Goal: Task Accomplishment & Management: Manage account settings

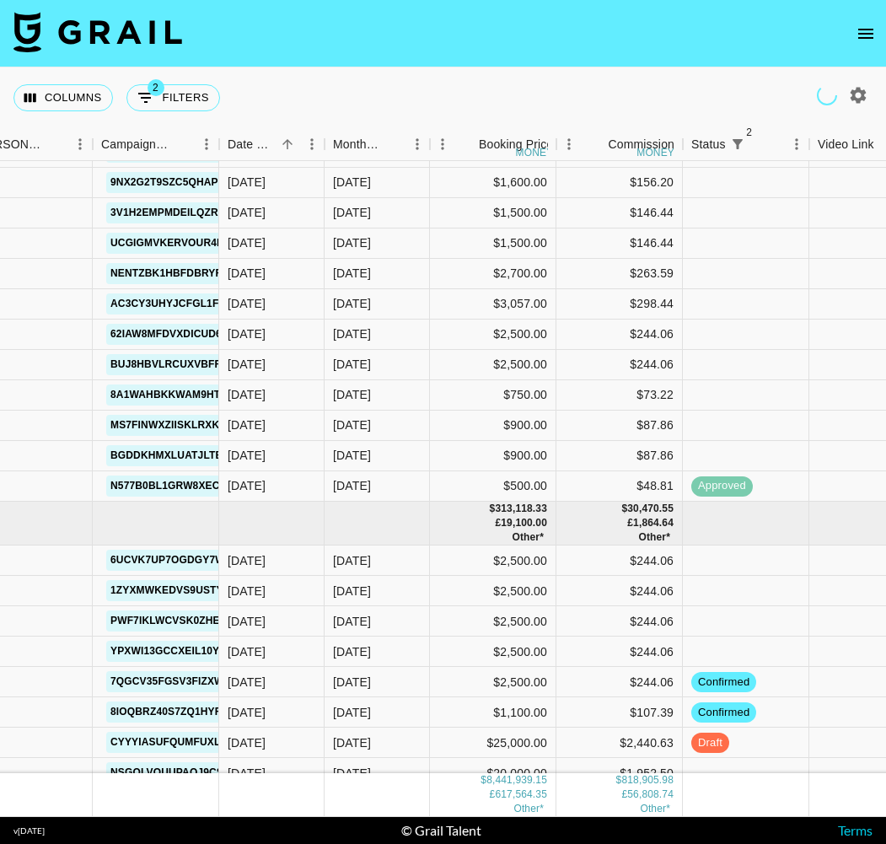
scroll to position [193445, 721]
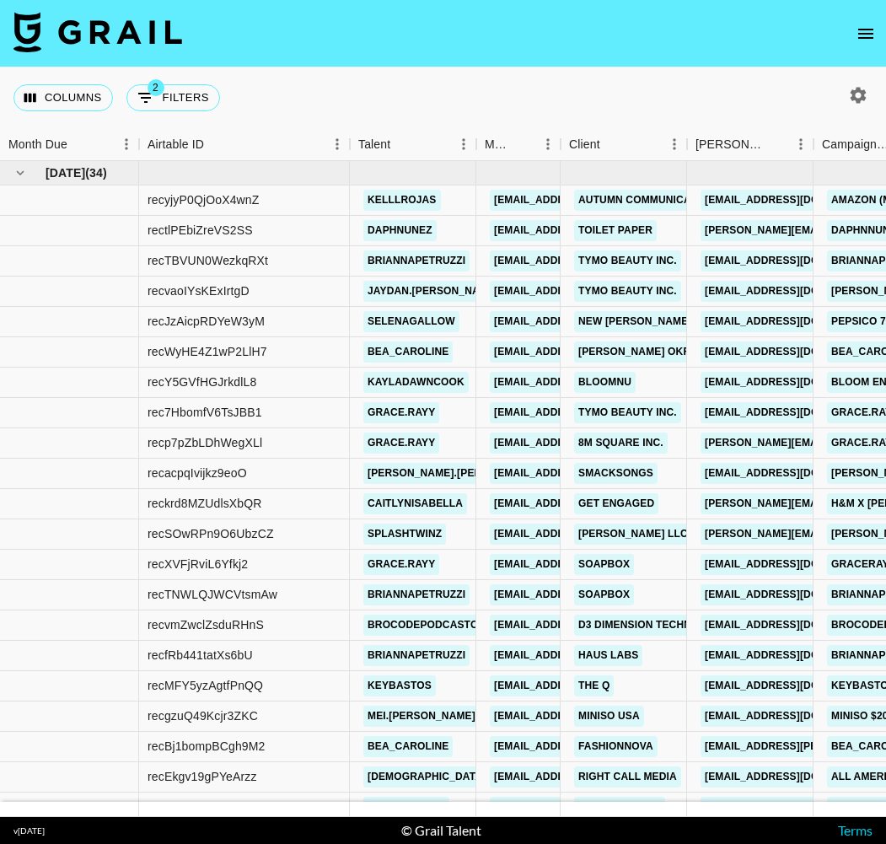
click at [864, 97] on icon "button" at bounding box center [859, 95] width 16 height 16
select select "[DATE]"
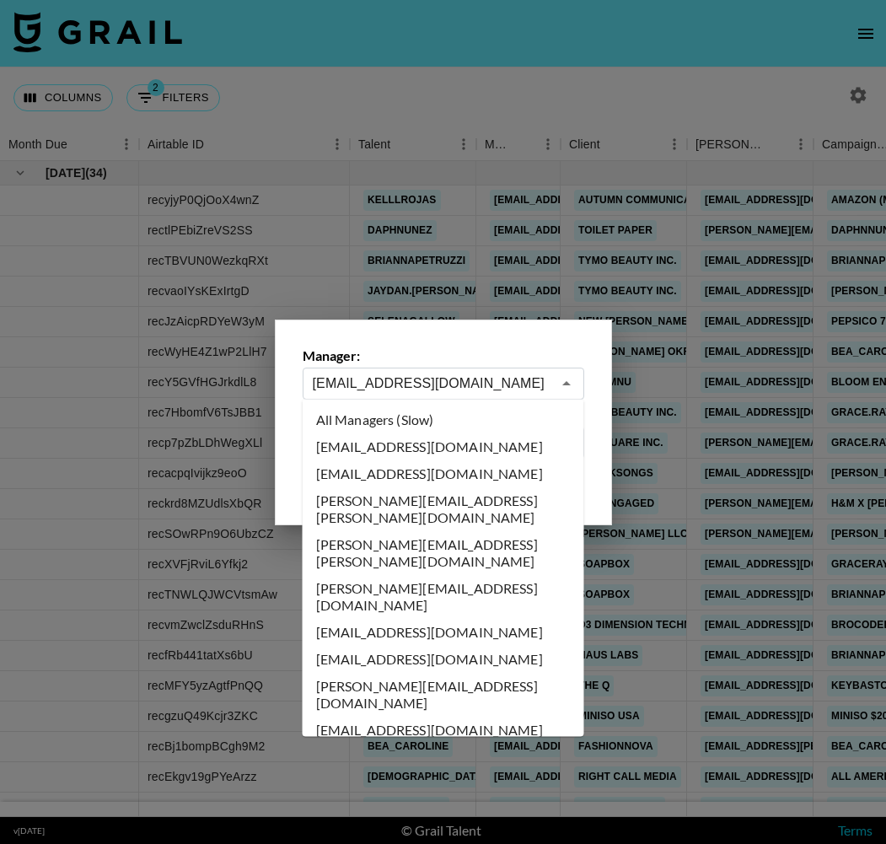
click at [546, 377] on input "[EMAIL_ADDRESS][DOMAIN_NAME]" at bounding box center [432, 383] width 239 height 19
click at [417, 420] on li "All Managers (Slow)" at bounding box center [444, 419] width 282 height 27
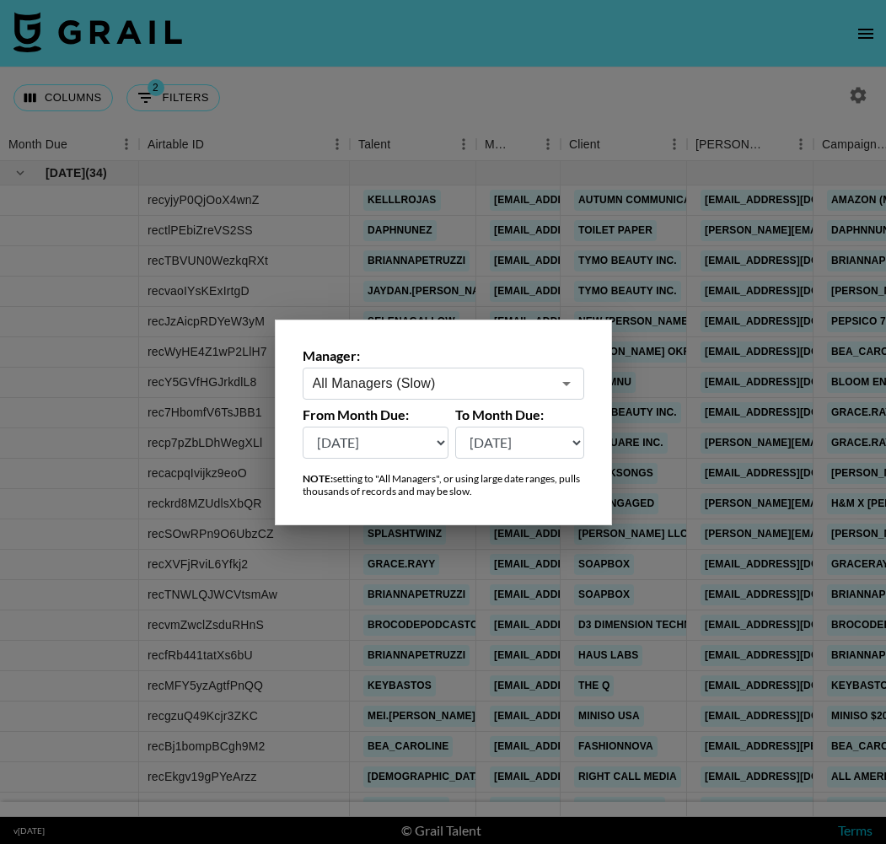
type input "All Managers (Slow)"
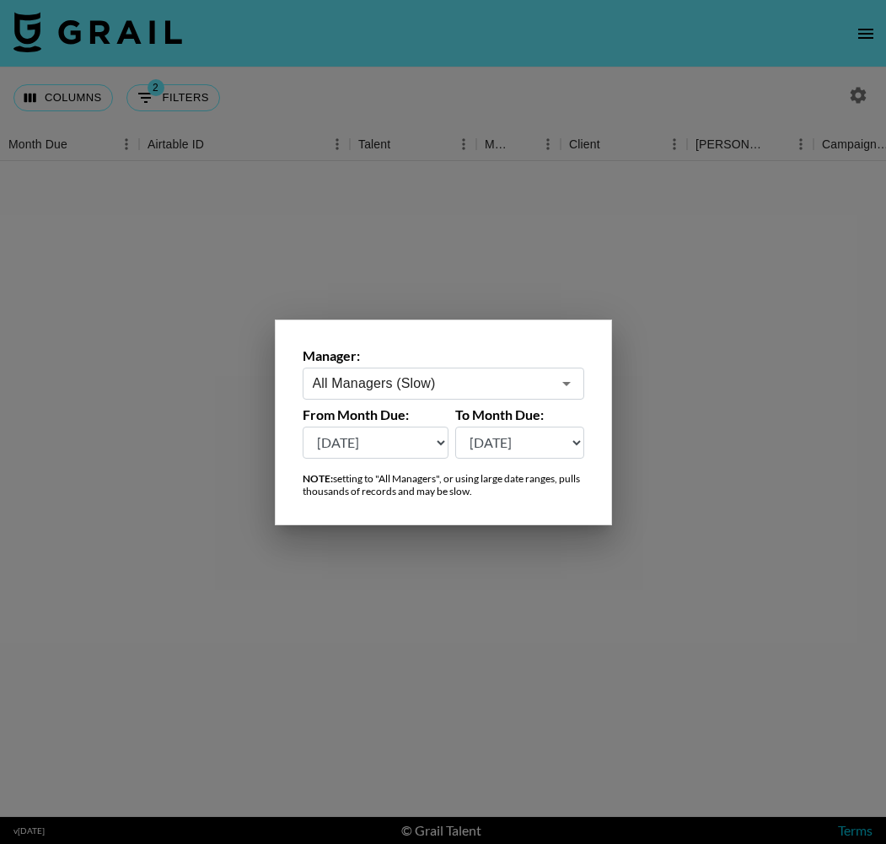
click at [460, 51] on div at bounding box center [443, 422] width 886 height 844
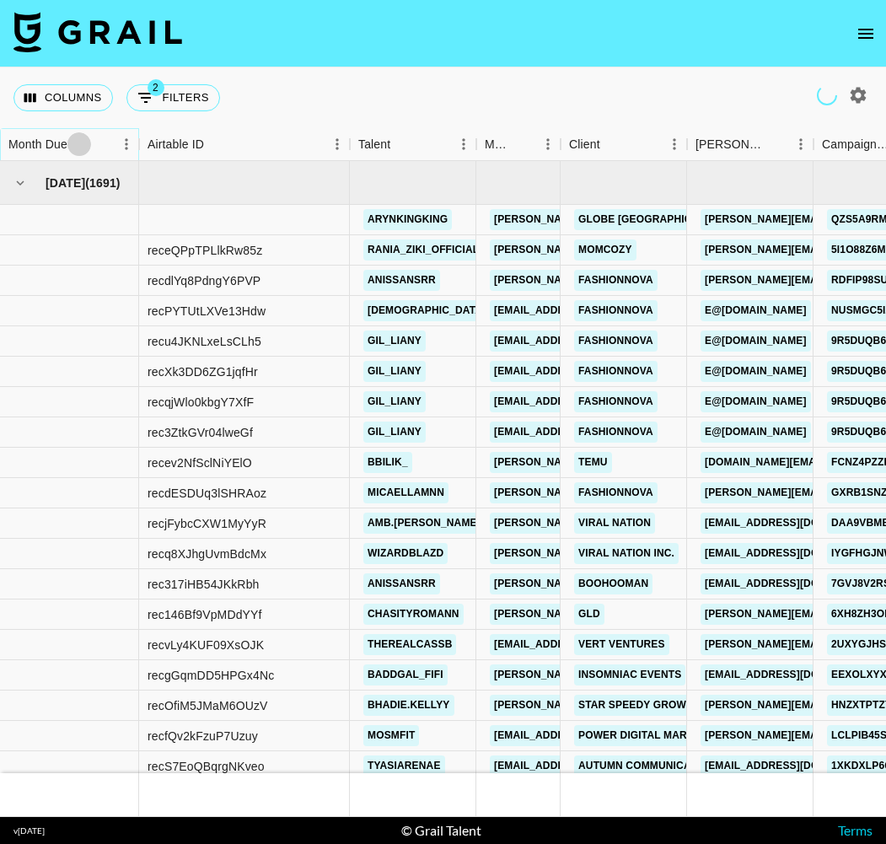
click at [69, 146] on button "Sort" at bounding box center [79, 144] width 24 height 24
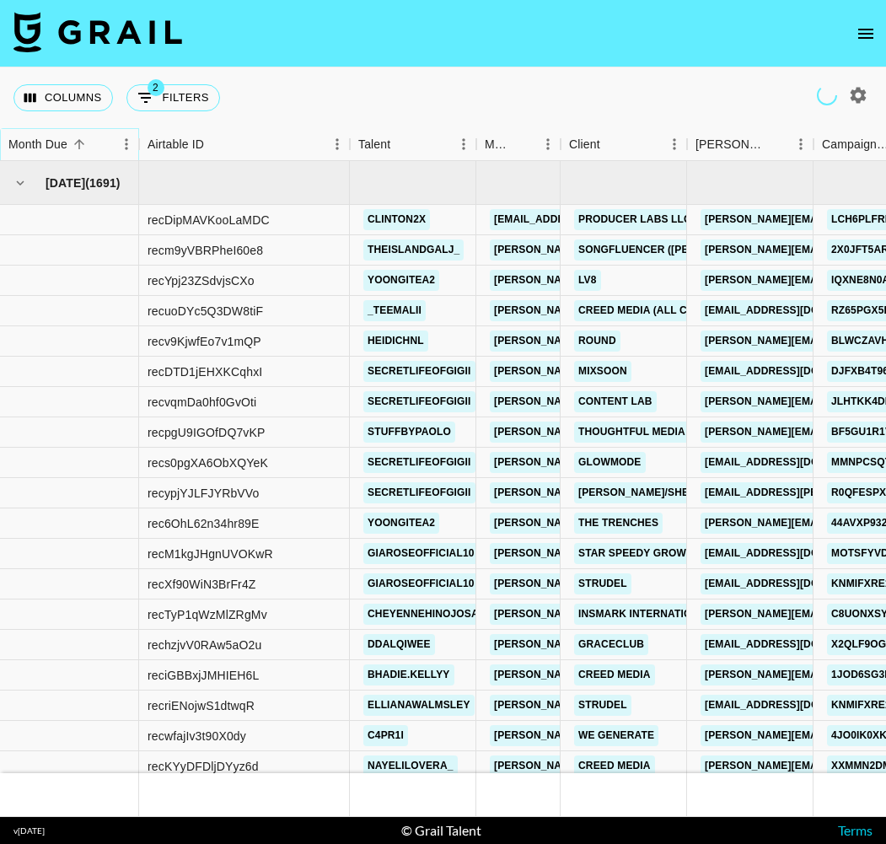
click at [69, 146] on button "Sort" at bounding box center [79, 144] width 24 height 24
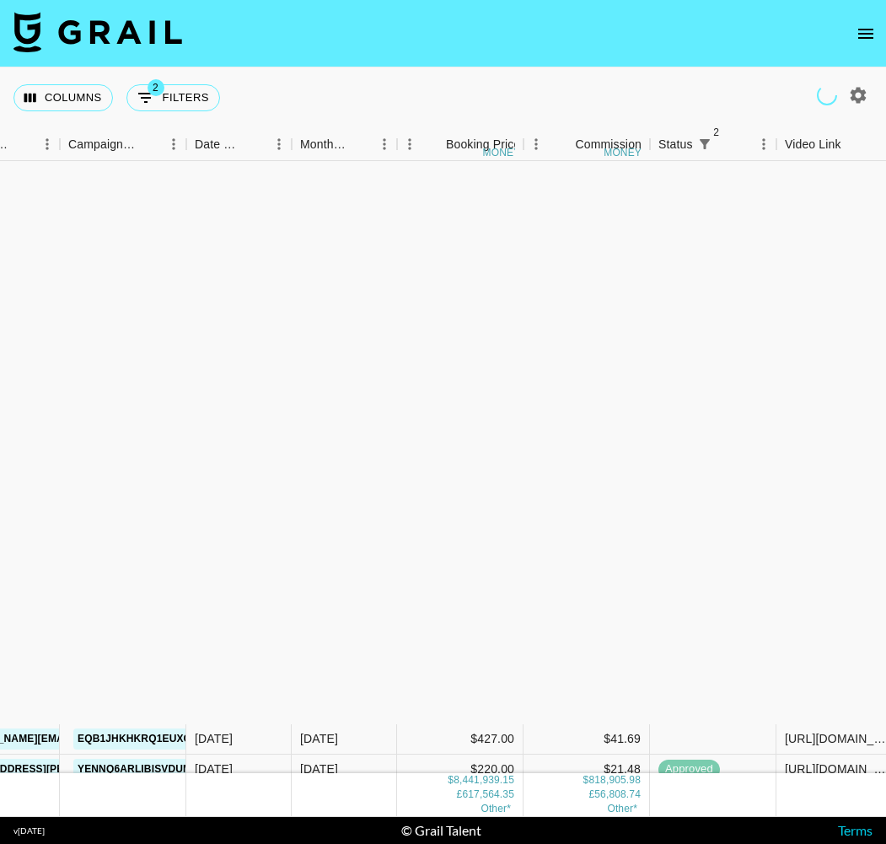
scroll to position [9100, 754]
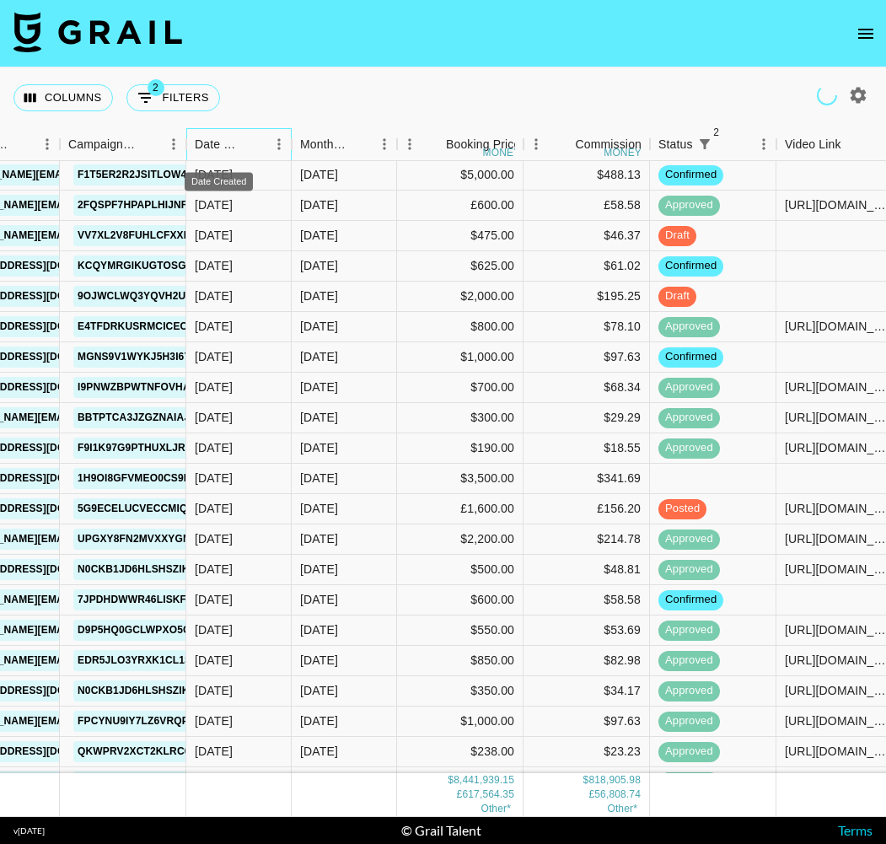
click at [227, 143] on div "Date Created" at bounding box center [219, 144] width 48 height 33
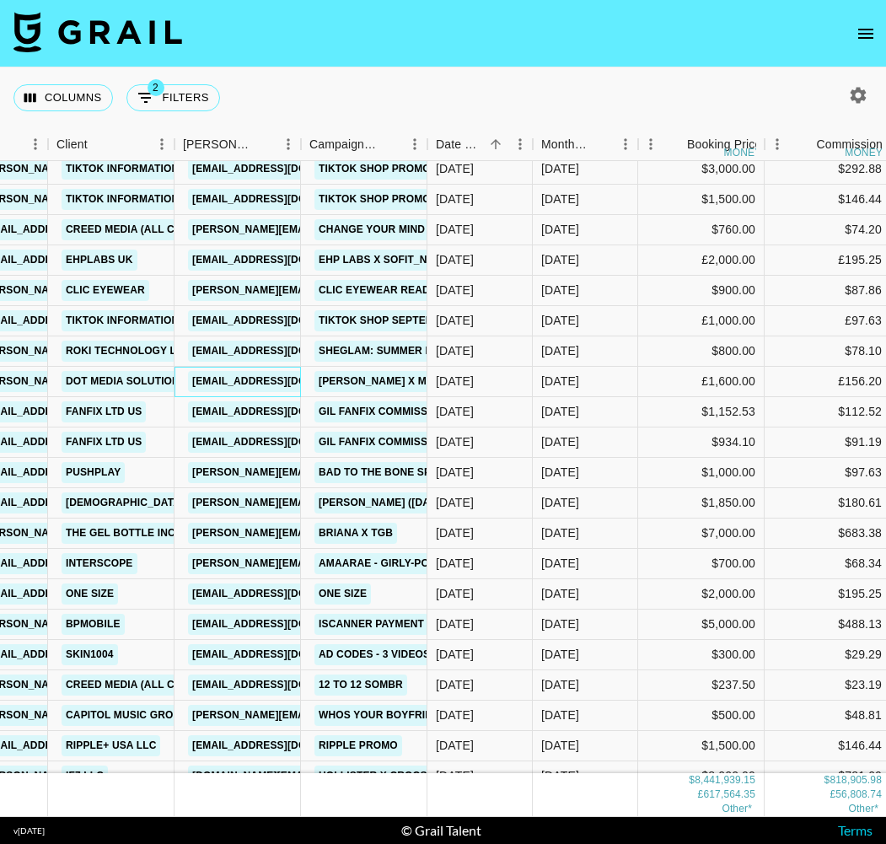
scroll to position [192753, 513]
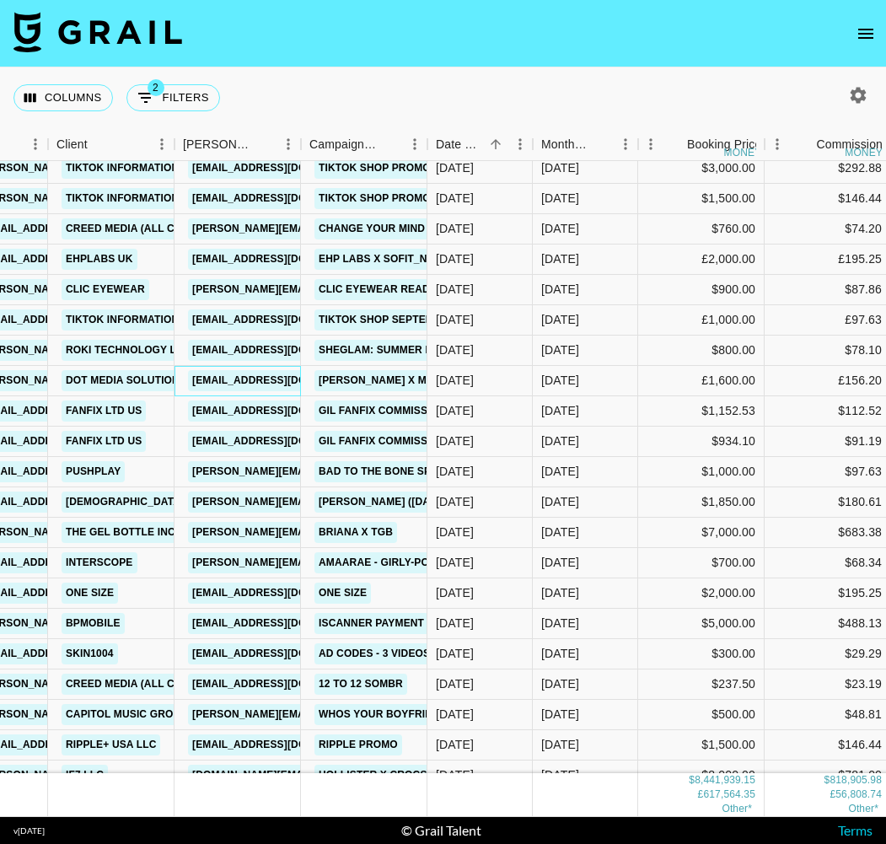
click at [273, 379] on link "[EMAIL_ADDRESS][DOMAIN_NAME]" at bounding box center [282, 380] width 189 height 21
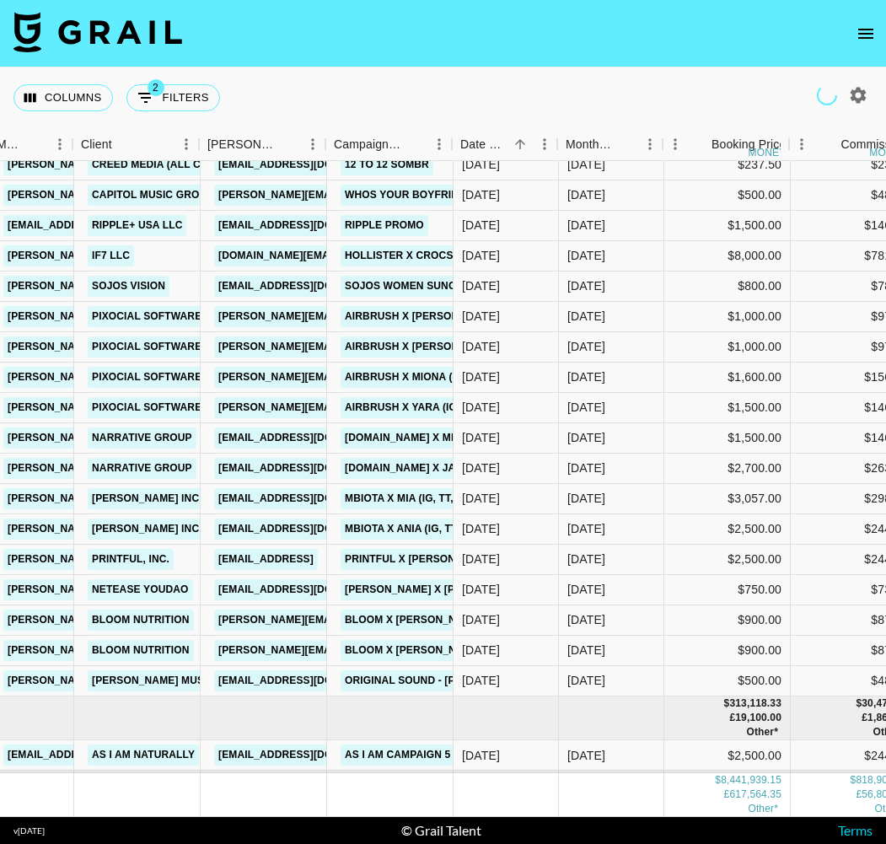
scroll to position [193273, 488]
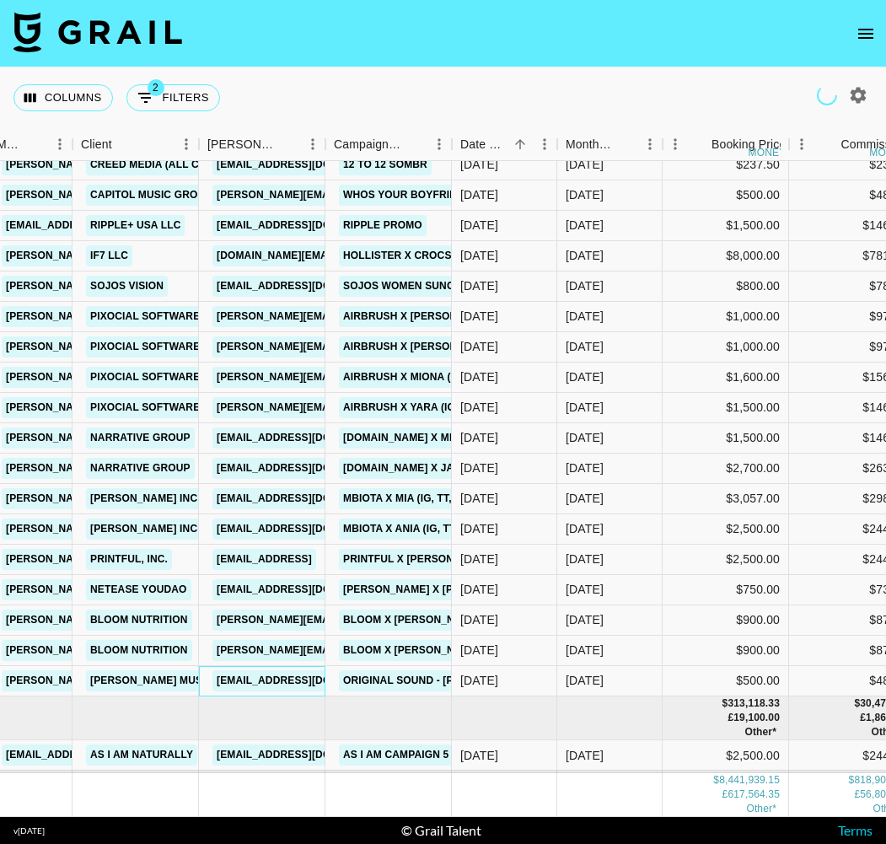
click at [240, 680] on link "[EMAIL_ADDRESS][DOMAIN_NAME]" at bounding box center [307, 680] width 189 height 21
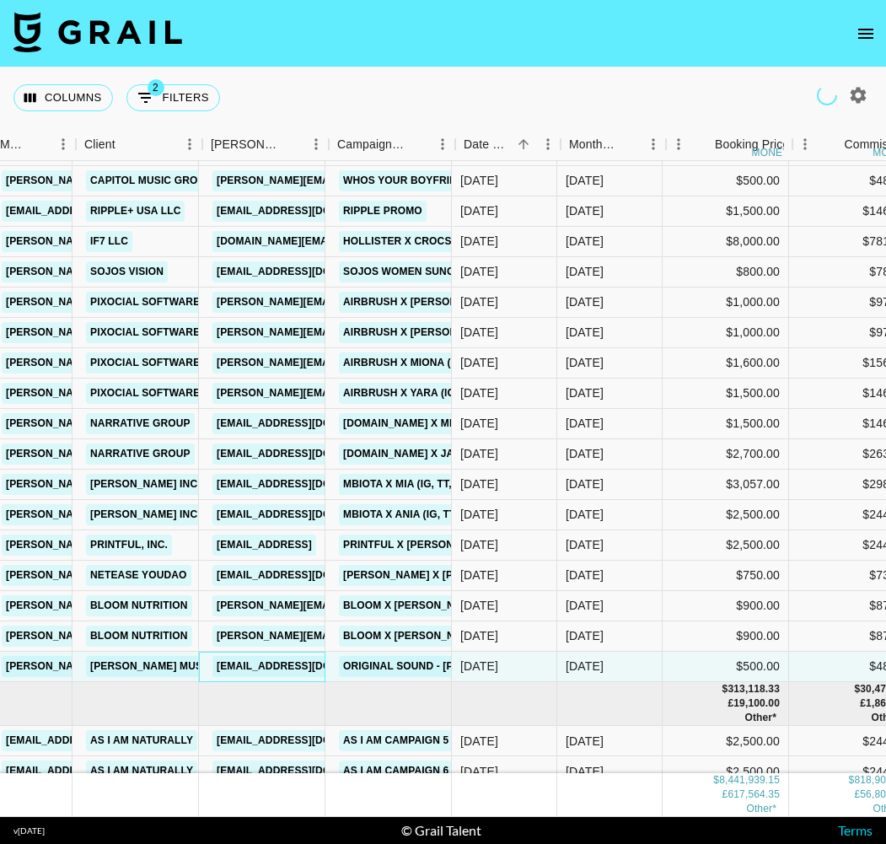
scroll to position [193291, 485]
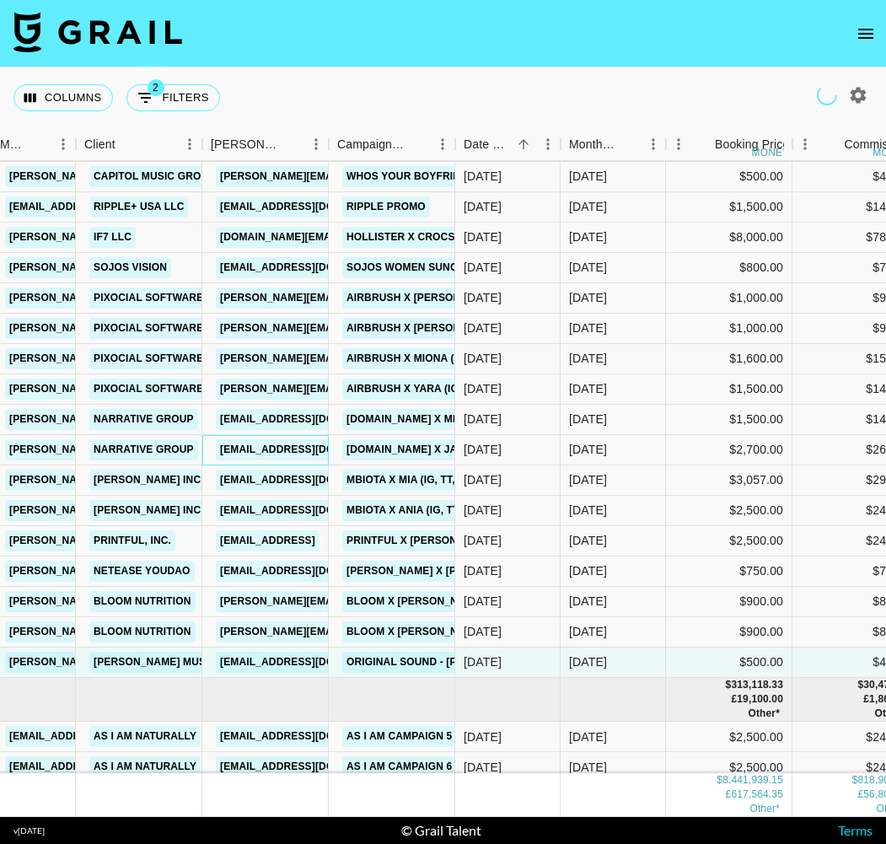
click at [280, 449] on link "[EMAIL_ADDRESS][DOMAIN_NAME]" at bounding box center [310, 449] width 189 height 21
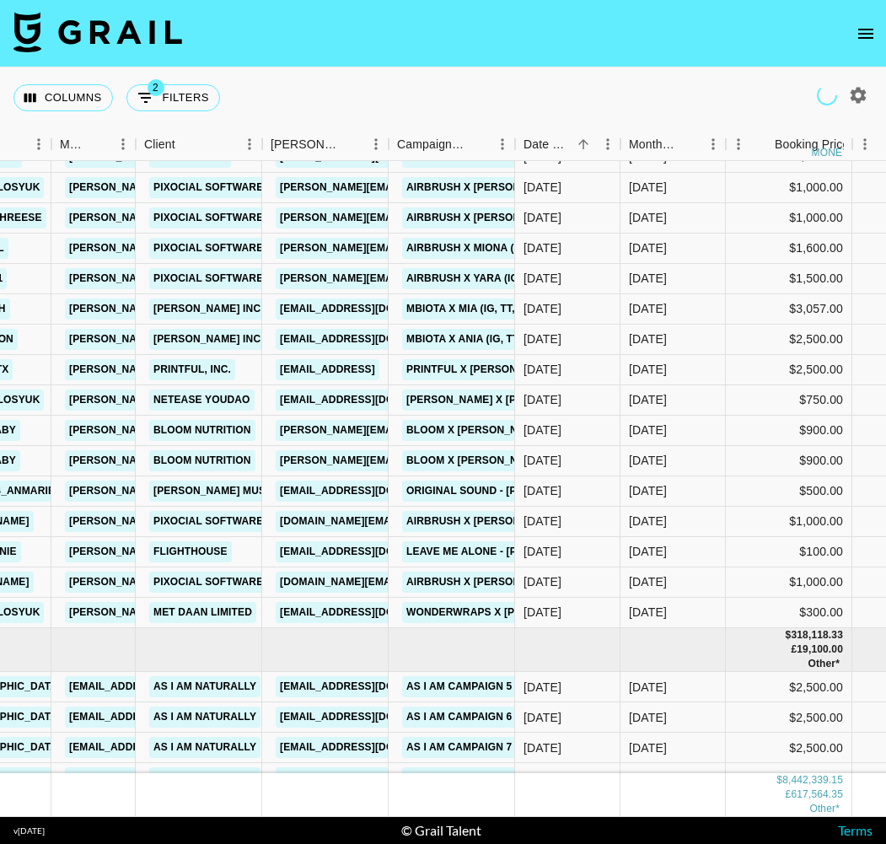
scroll to position [193311, 423]
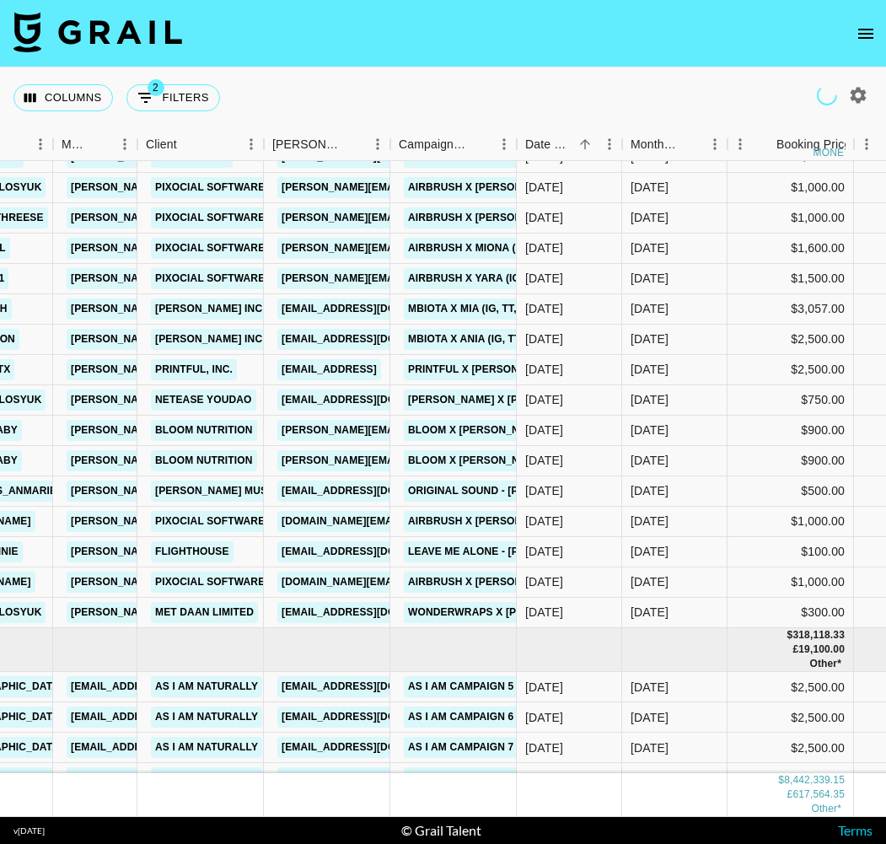
click at [91, 44] on img at bounding box center [97, 32] width 169 height 40
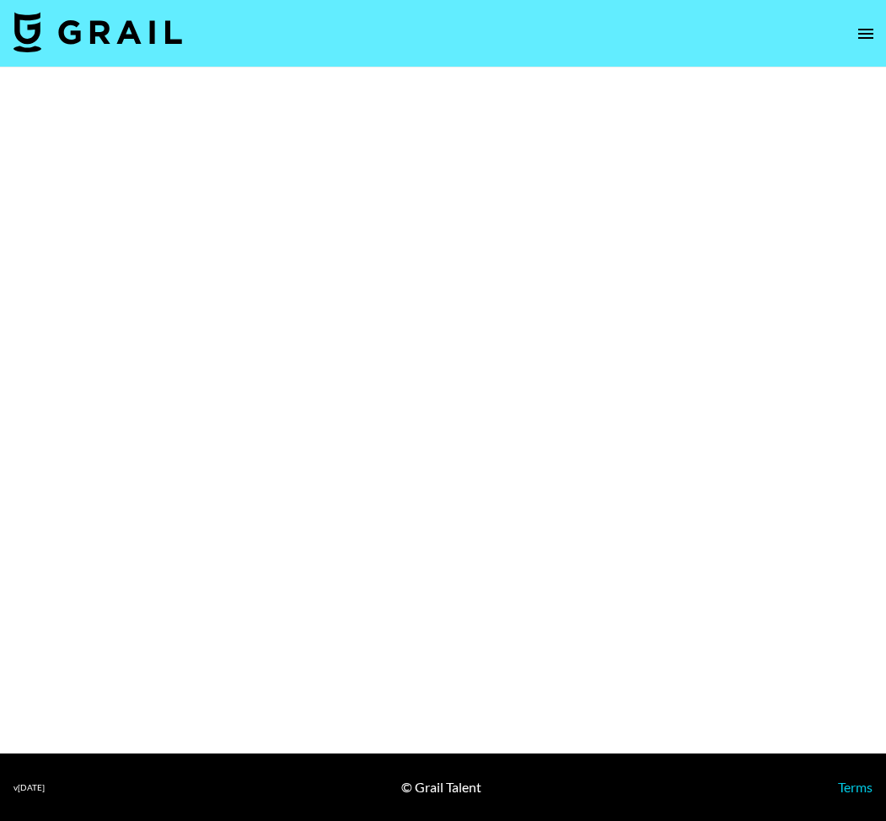
select select "Brand"
select select "Song"
select select "Brand"
